Goal: Obtain resource: Download file/media

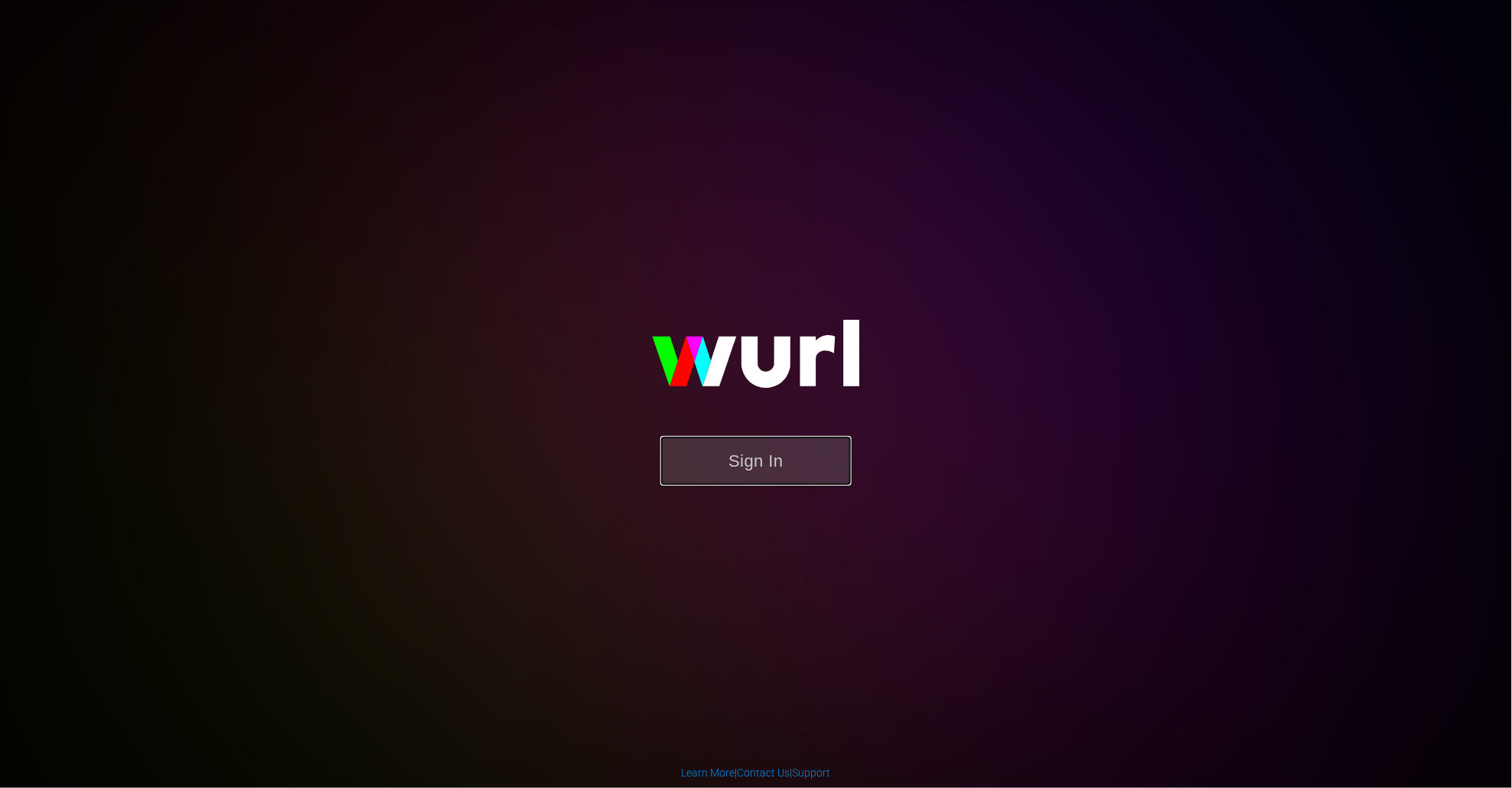
click at [766, 468] on button "Sign In" at bounding box center [756, 461] width 191 height 50
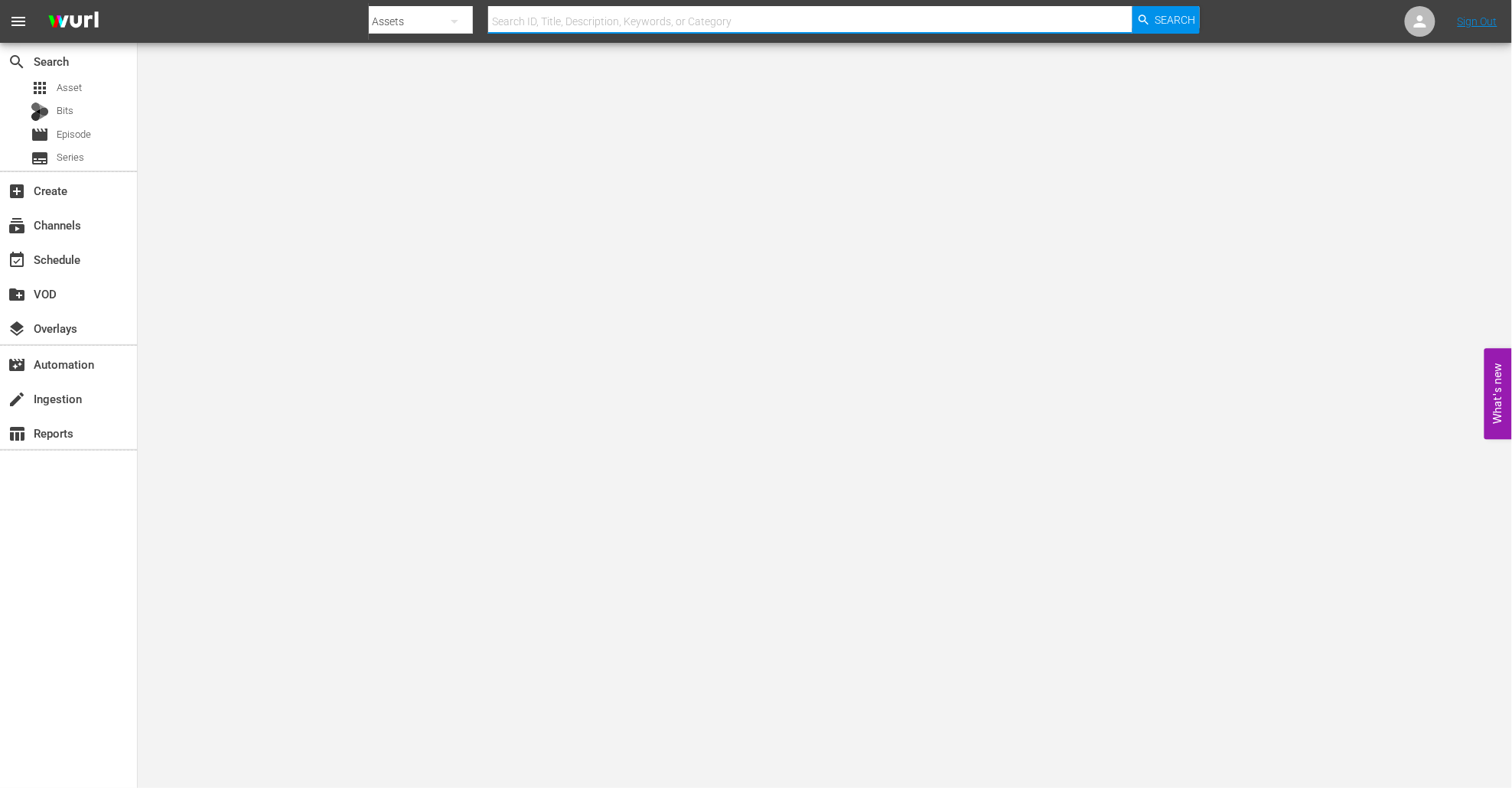
click at [563, 17] on input "text" at bounding box center [811, 22] width 644 height 37
type input "adventure cities"
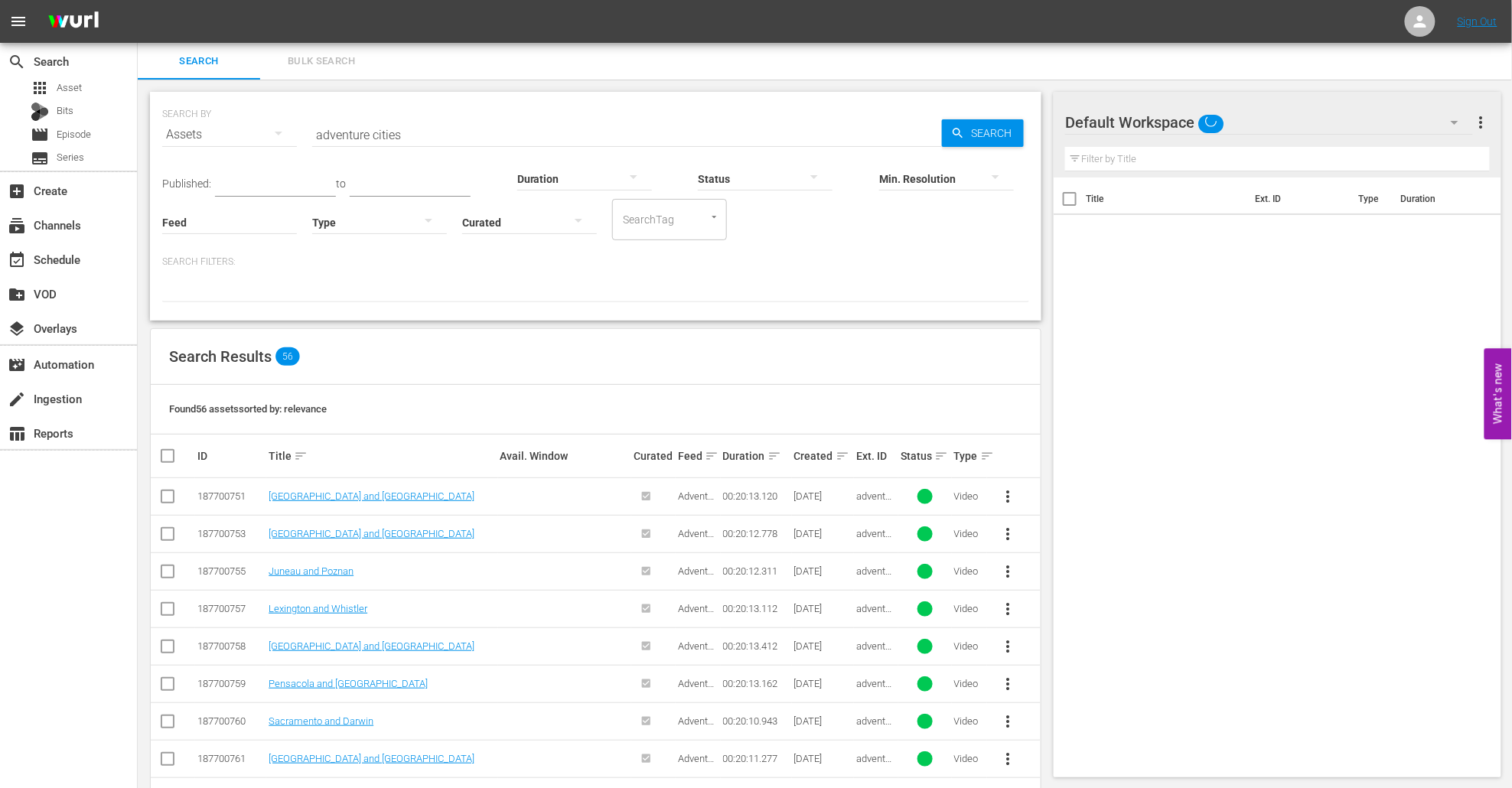
click at [331, 488] on td "Aqaba and Quebec City" at bounding box center [382, 497] width 231 height 37
click at [324, 491] on link "Aqaba and Quebec City" at bounding box center [371, 496] width 206 height 12
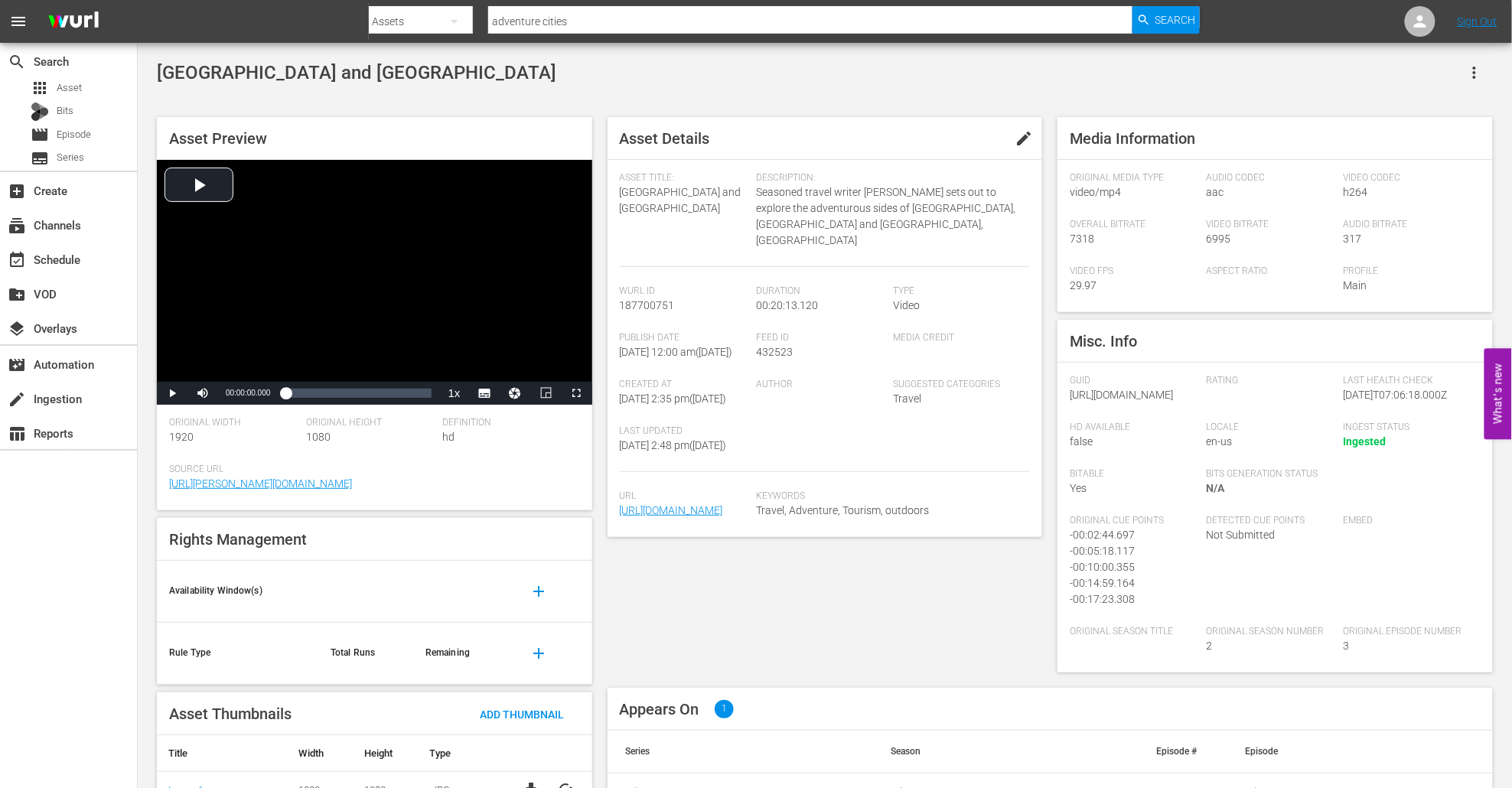
scroll to position [121, 0]
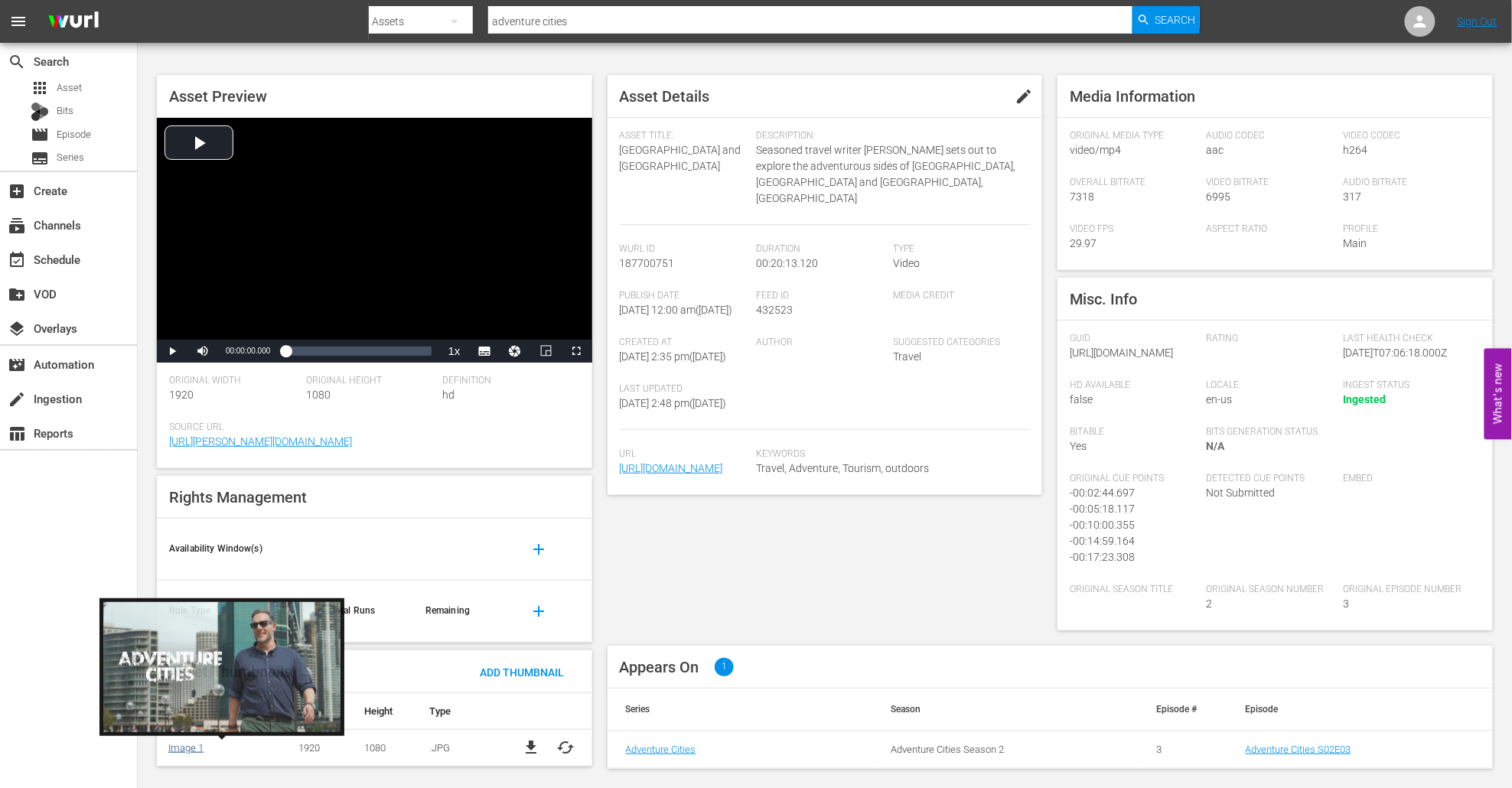
click at [198, 742] on link "Image 1" at bounding box center [186, 748] width 35 height 12
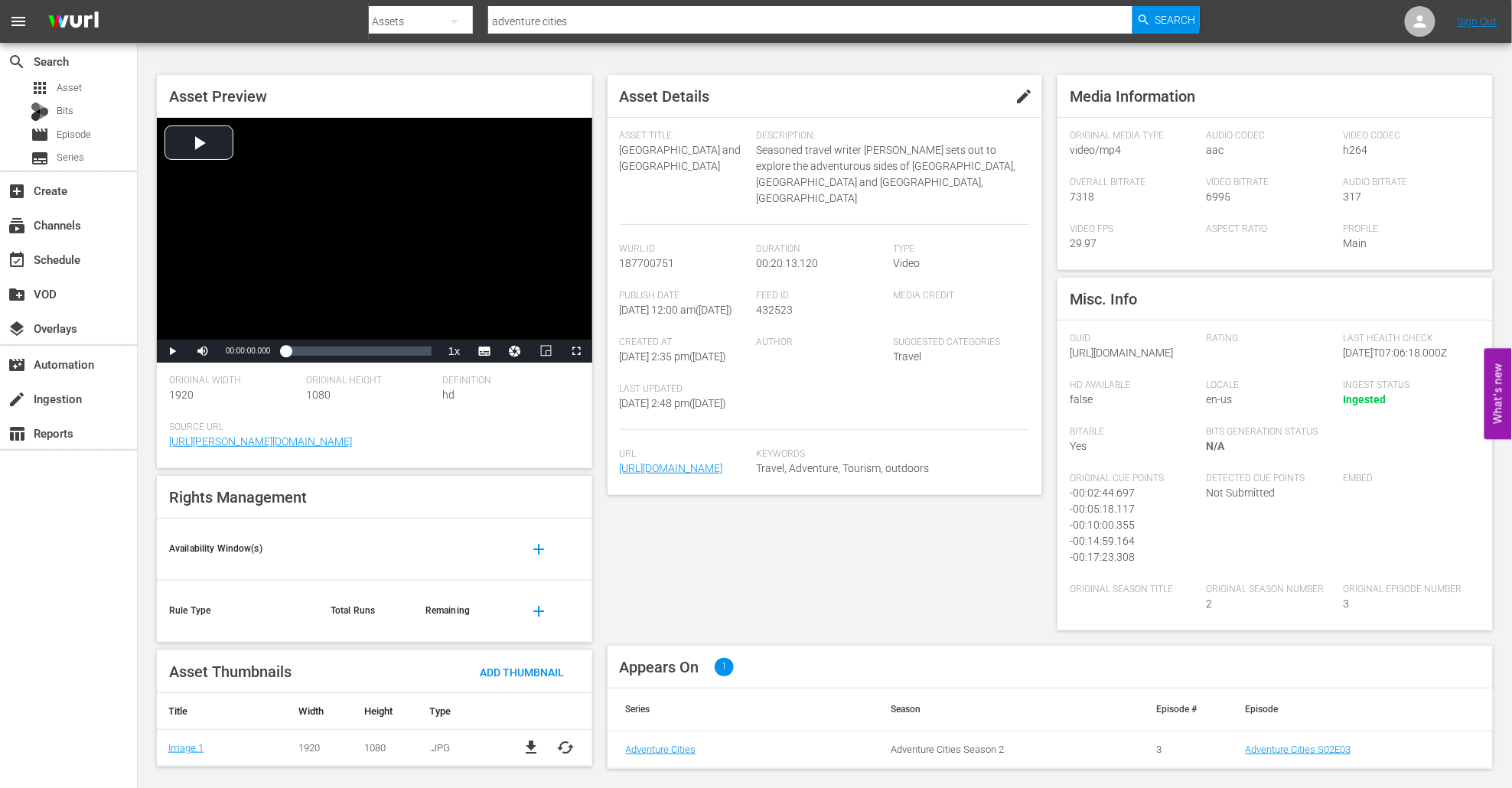
click at [526, 738] on span "file_download" at bounding box center [531, 747] width 18 height 18
